Goal: Information Seeking & Learning: Learn about a topic

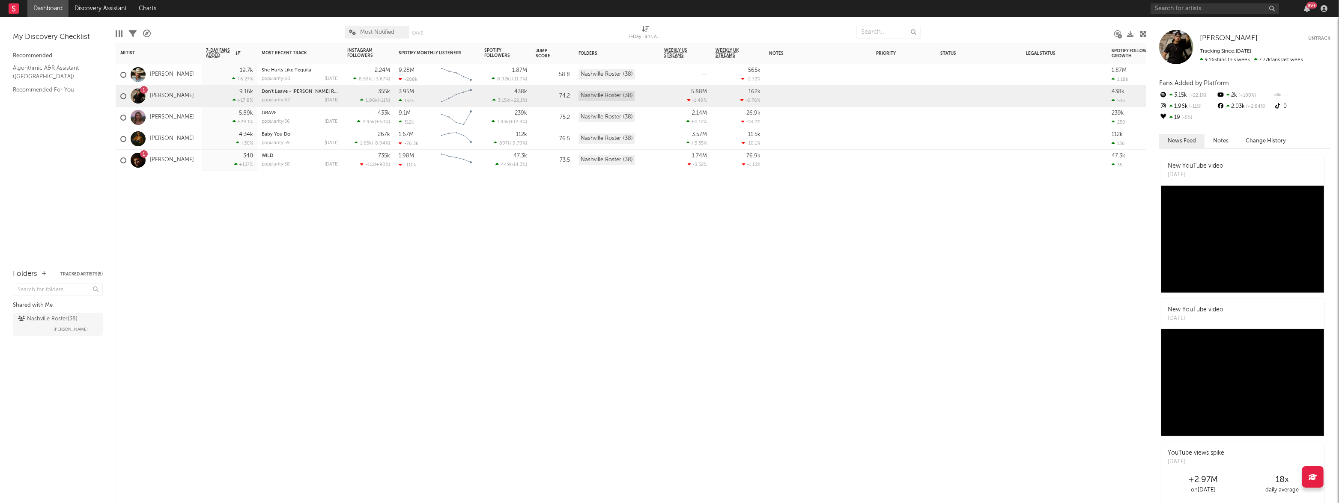
click at [221, 121] on div "5.89k +29.1 %" at bounding box center [229, 117] width 47 height 21
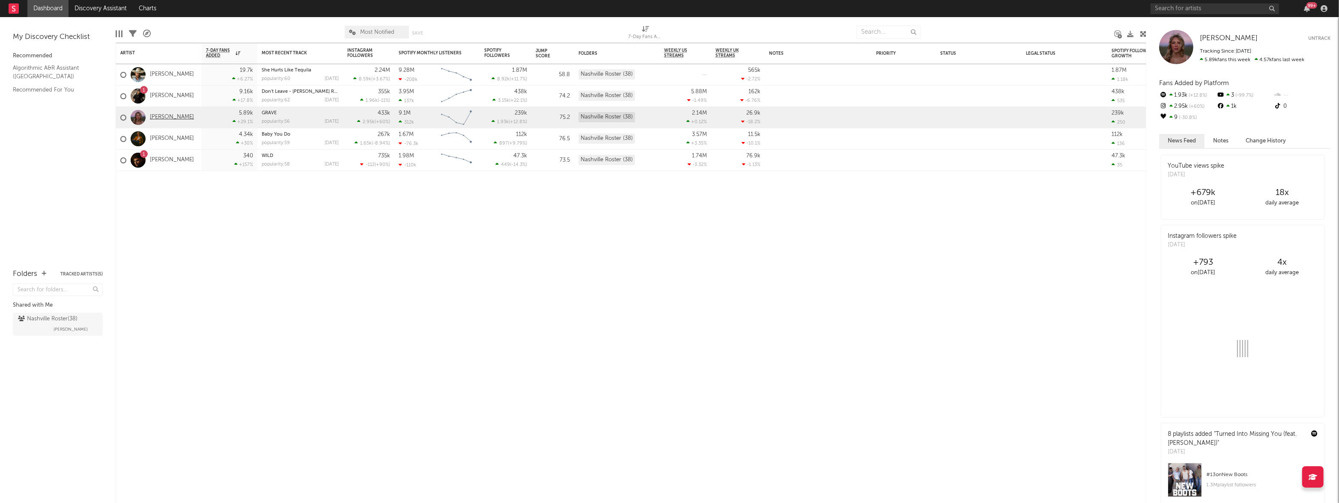
click at [167, 119] on link "[PERSON_NAME]" at bounding box center [172, 117] width 44 height 7
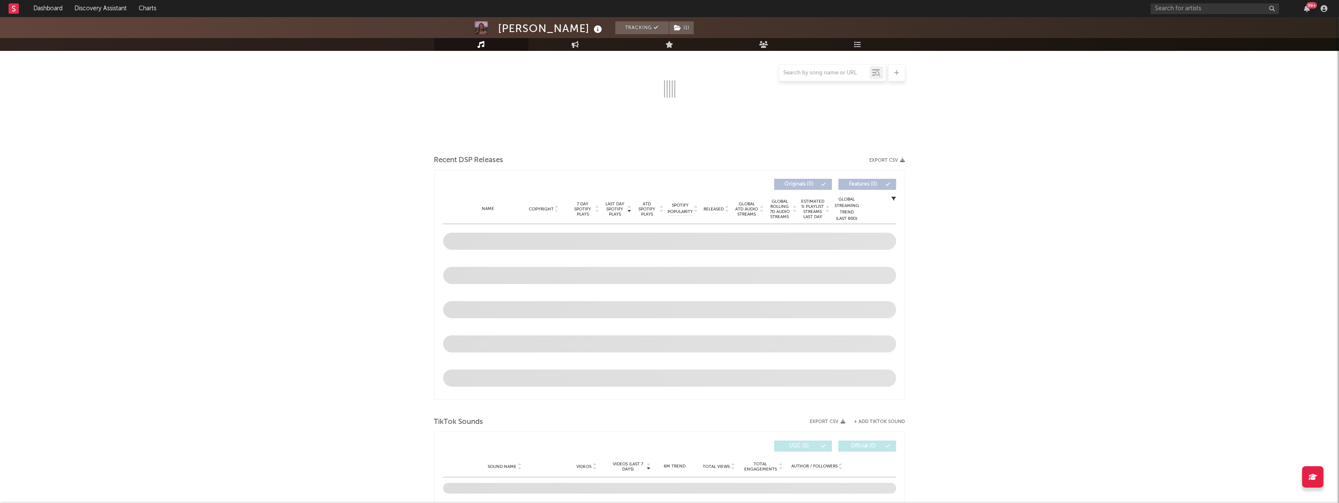
select select "6m"
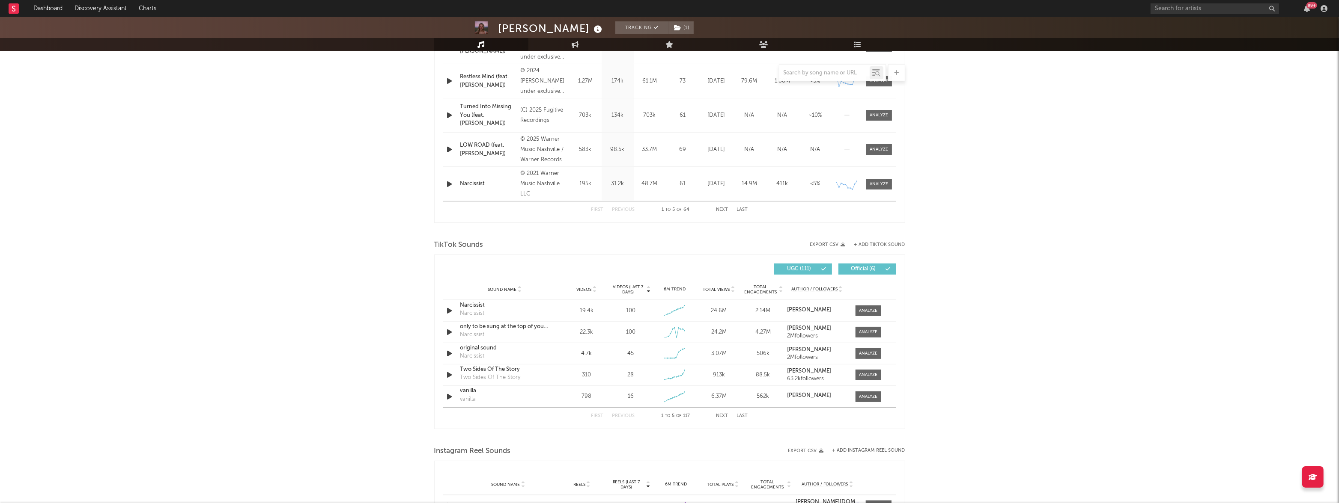
scroll to position [398, 0]
click at [57, 6] on link "Dashboard" at bounding box center [47, 8] width 41 height 17
